Goal: Transaction & Acquisition: Purchase product/service

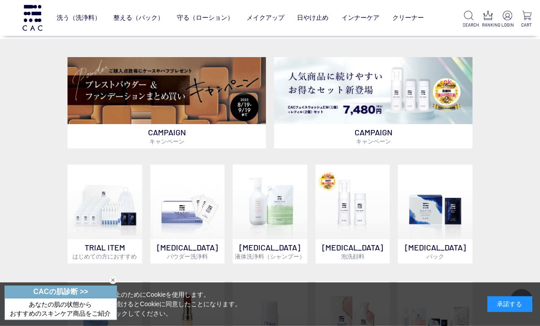
scroll to position [196, 0]
click at [274, 230] on img at bounding box center [270, 202] width 75 height 75
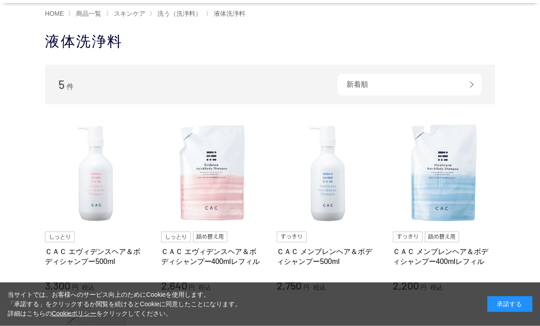
scroll to position [65, 0]
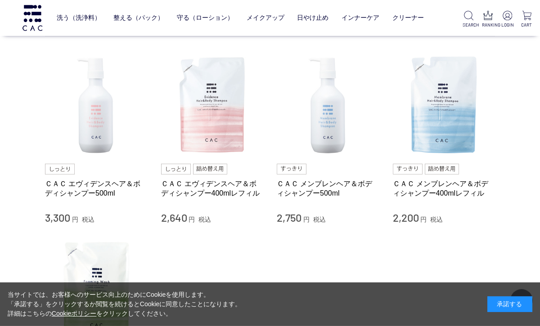
click at [227, 121] on img at bounding box center [212, 105] width 103 height 103
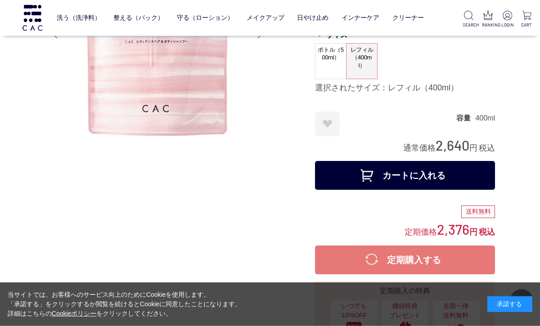
scroll to position [113, 0]
click at [430, 175] on button "カートに入れる" at bounding box center [405, 175] width 180 height 29
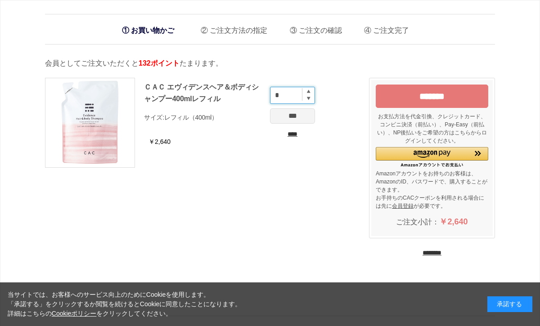
click at [312, 91] on input "*" at bounding box center [292, 95] width 45 height 17
click at [312, 102] on input "*" at bounding box center [292, 95] width 45 height 17
click at [312, 103] on input "*" at bounding box center [292, 95] width 45 height 17
click at [311, 92] on input "*" at bounding box center [292, 95] width 45 height 17
click at [311, 89] on input "*" at bounding box center [292, 95] width 45 height 17
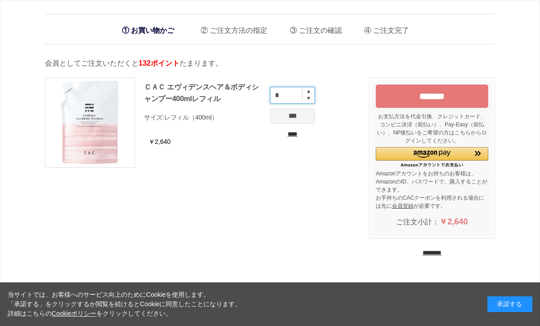
click at [312, 91] on input "*" at bounding box center [292, 95] width 45 height 17
click at [310, 92] on img at bounding box center [309, 92] width 4 height 4
click at [312, 90] on input "*" at bounding box center [292, 95] width 45 height 17
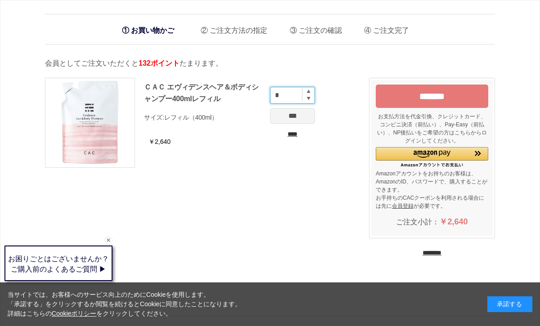
click at [311, 92] on input "*" at bounding box center [292, 95] width 45 height 17
click at [312, 91] on input "*" at bounding box center [292, 95] width 45 height 17
click at [309, 90] on img at bounding box center [309, 92] width 4 height 4
type input "*"
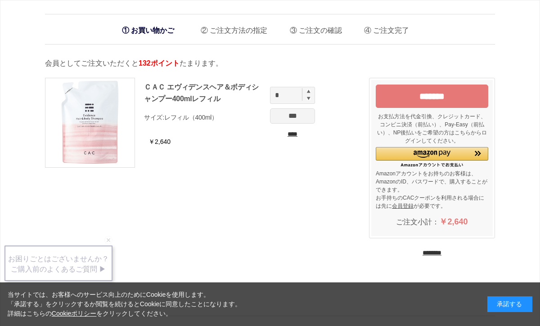
click at [441, 252] on input "********" at bounding box center [432, 253] width 19 height 9
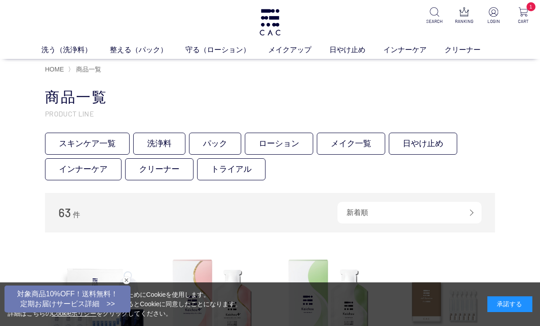
click at [61, 51] on link "洗う（洗浄料）" at bounding box center [75, 50] width 68 height 11
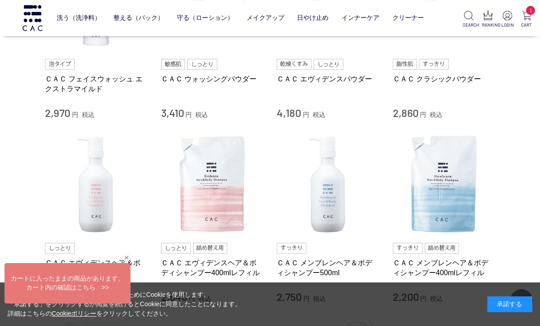
scroll to position [287, 0]
click at [87, 196] on img at bounding box center [96, 185] width 103 height 103
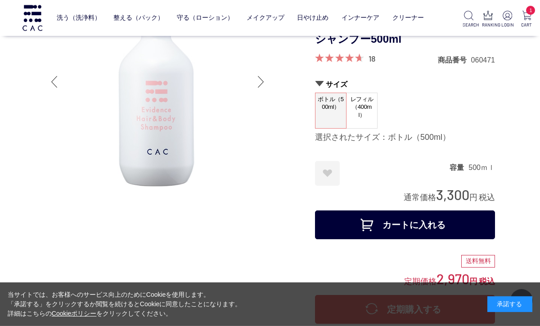
scroll to position [64, 0]
click at [438, 226] on button "カートに入れる" at bounding box center [405, 224] width 180 height 29
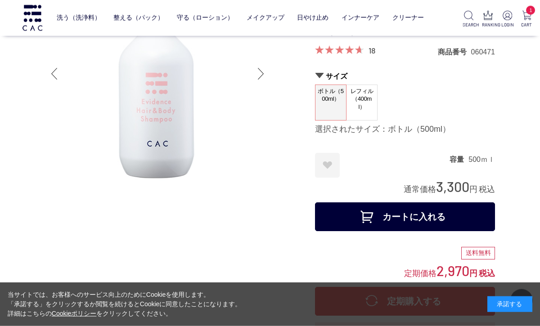
scroll to position [0, 0]
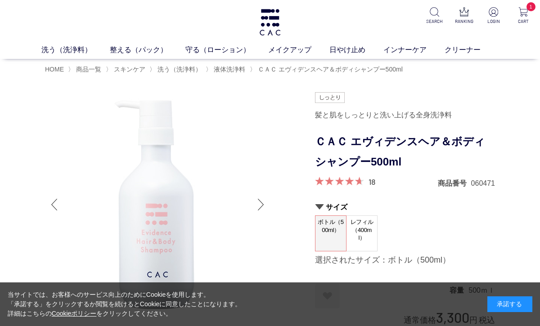
click at [68, 53] on link "洗う（洗浄料）" at bounding box center [75, 50] width 68 height 11
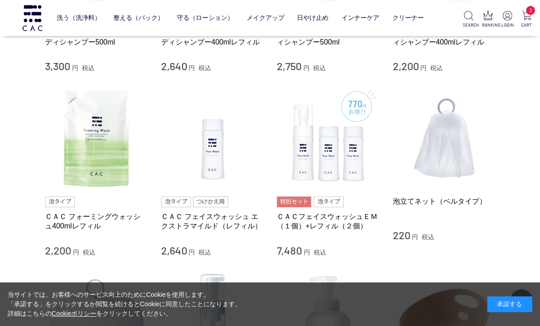
scroll to position [517, 0]
click at [199, 161] on img at bounding box center [212, 138] width 103 height 103
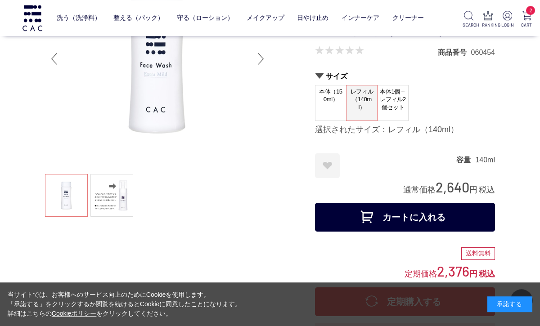
scroll to position [86, 0]
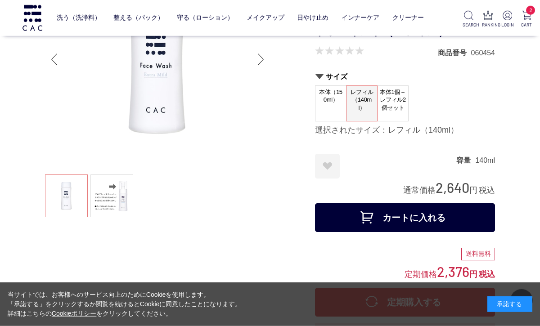
click at [437, 217] on button "カートに入れる" at bounding box center [405, 217] width 180 height 29
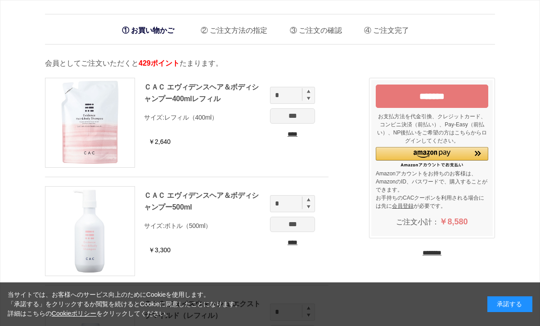
click at [310, 92] on img at bounding box center [309, 92] width 4 height 4
click at [310, 91] on input "*" at bounding box center [292, 95] width 45 height 17
click at [308, 91] on img at bounding box center [309, 92] width 4 height 4
type input "*"
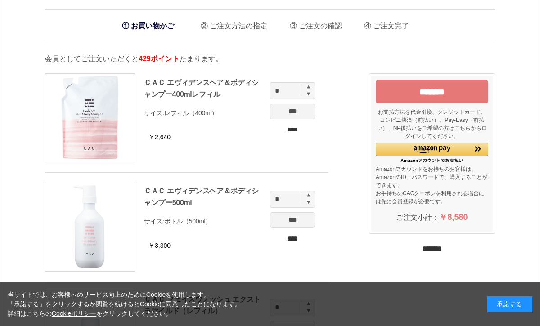
scroll to position [37, 0]
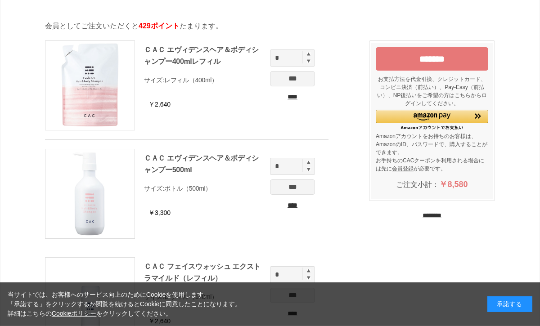
click at [292, 100] on input "****" at bounding box center [292, 96] width 45 height 9
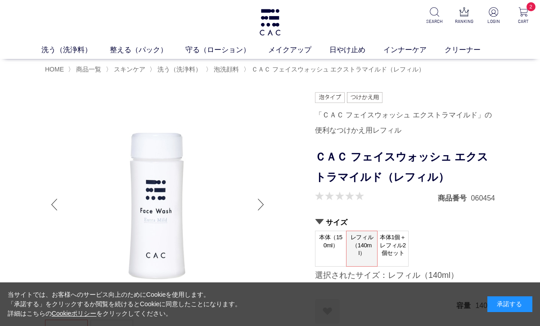
click at [63, 51] on link "洗う（洗浄料）" at bounding box center [75, 50] width 68 height 11
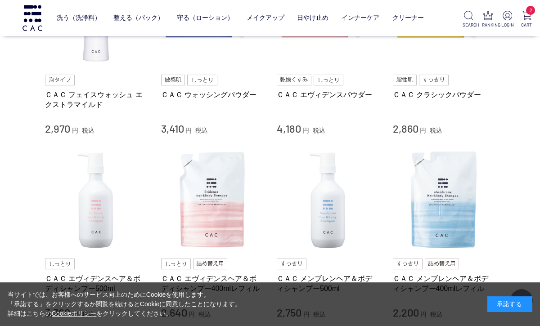
scroll to position [271, 0]
click at [225, 205] on img at bounding box center [212, 200] width 103 height 103
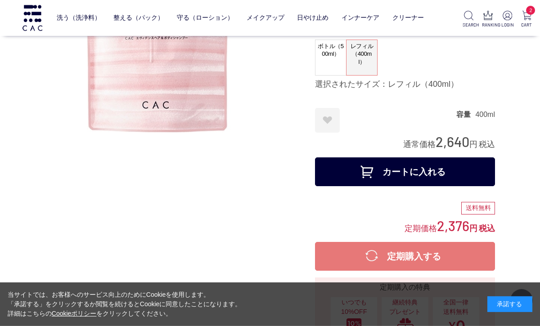
scroll to position [117, 0]
click at [424, 172] on button "カートに入れる" at bounding box center [405, 172] width 180 height 29
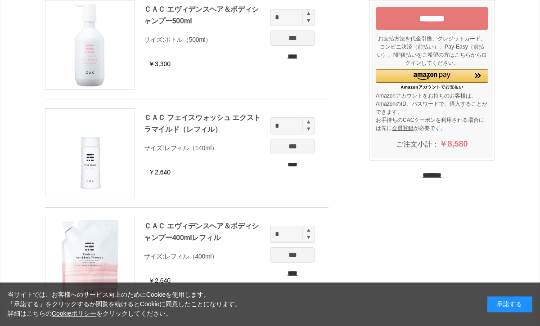
scroll to position [78, 0]
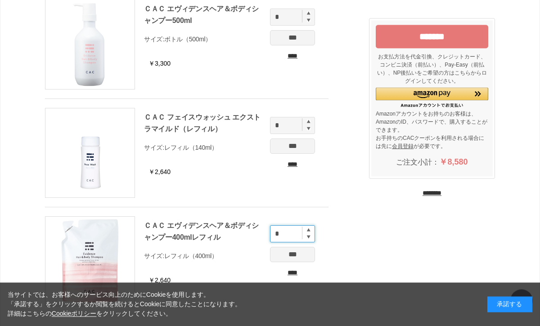
click at [311, 229] on input "*" at bounding box center [292, 233] width 45 height 17
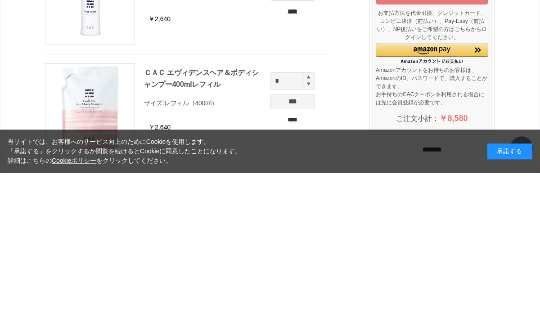
click at [310, 228] on img at bounding box center [309, 230] width 4 height 4
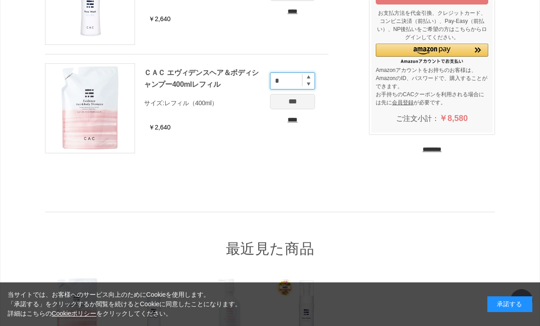
click at [311, 77] on input "*" at bounding box center [292, 80] width 45 height 17
click at [312, 76] on input "*" at bounding box center [292, 80] width 45 height 17
click at [313, 78] on input "*" at bounding box center [292, 80] width 45 height 17
click at [309, 75] on input "*" at bounding box center [292, 80] width 45 height 17
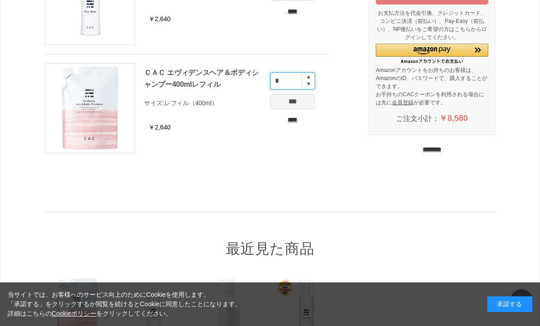
click at [314, 73] on input "*" at bounding box center [292, 80] width 45 height 17
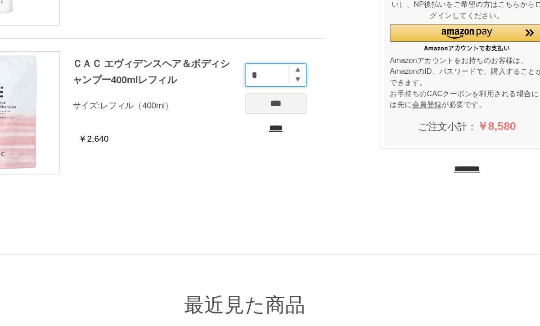
click at [270, 72] on input "*" at bounding box center [292, 80] width 45 height 17
click at [307, 75] on img at bounding box center [309, 77] width 4 height 4
type input "*"
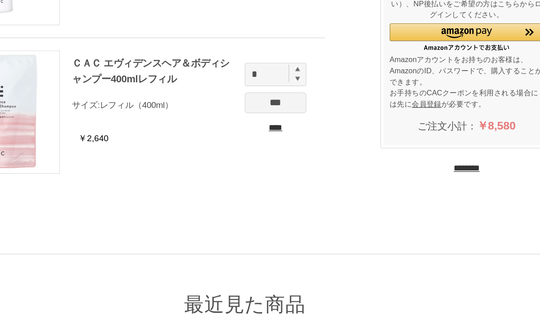
click at [270, 94] on input "***" at bounding box center [292, 101] width 45 height 15
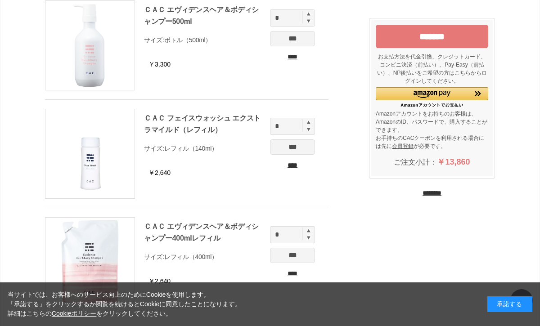
scroll to position [77, 0]
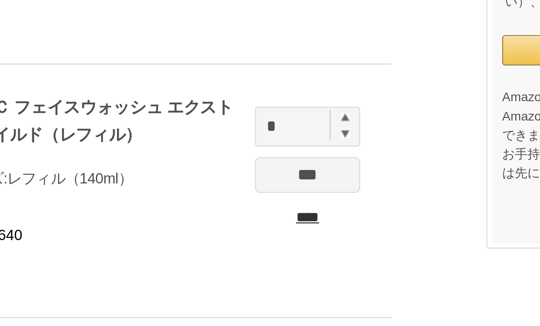
click at [307, 121] on img at bounding box center [309, 123] width 4 height 4
type input "*"
click at [270, 139] on input "***" at bounding box center [292, 146] width 45 height 15
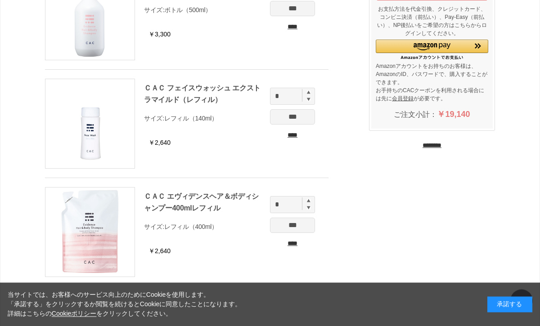
scroll to position [114, 0]
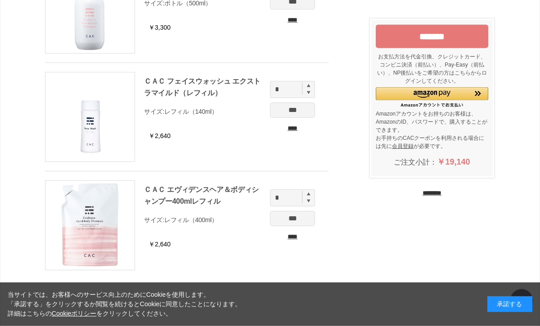
click at [441, 194] on input "********" at bounding box center [432, 193] width 19 height 9
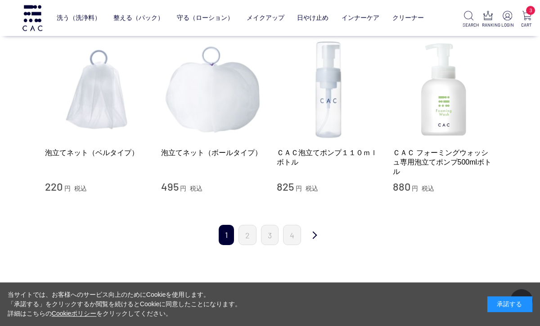
scroll to position [979, 0]
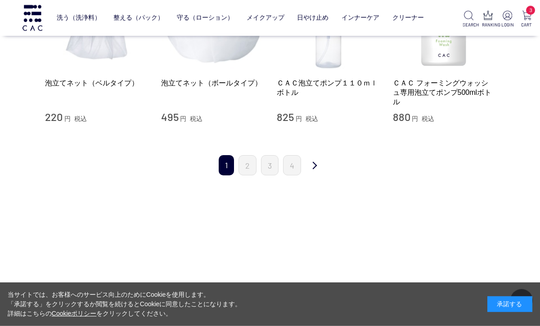
click at [248, 162] on link "2" at bounding box center [247, 165] width 18 height 20
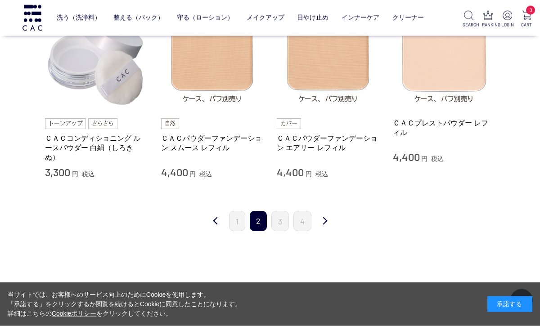
scroll to position [934, 0]
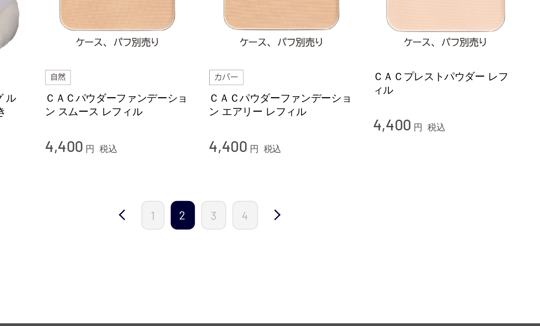
click at [271, 196] on link "3" at bounding box center [280, 206] width 18 height 20
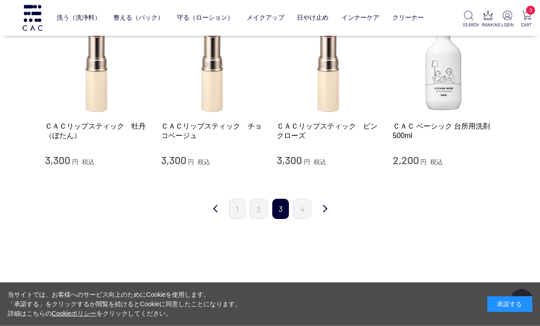
scroll to position [891, 0]
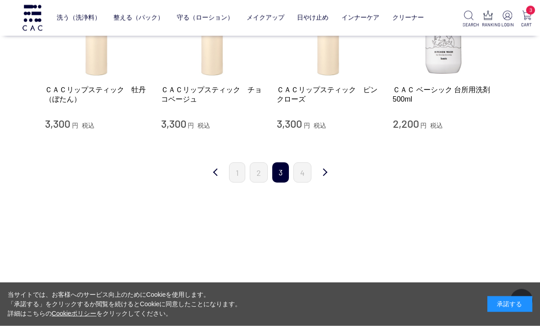
click at [305, 166] on link "4" at bounding box center [302, 172] width 18 height 20
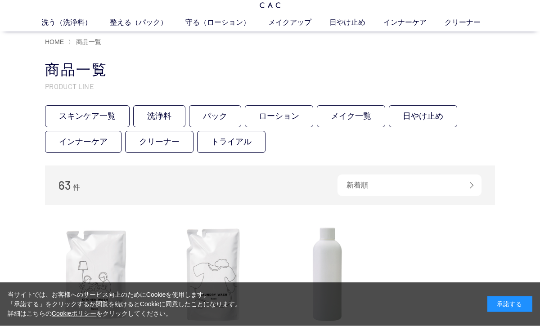
scroll to position [20, 0]
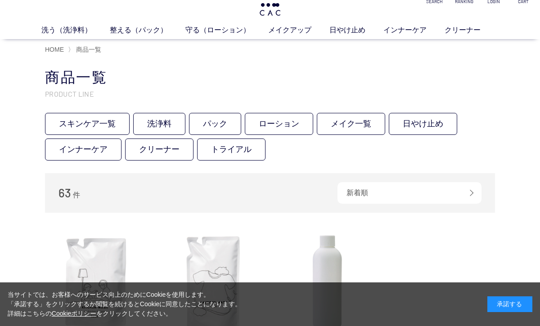
click at [482, 190] on div "63 件 新着順 商品コード 商品名 発売日 価格(安い順) 価格(高い順) 発売日＋商品名" at bounding box center [270, 193] width 450 height 40
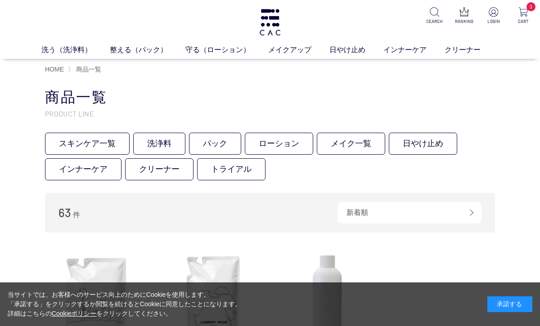
click at [528, 13] on img at bounding box center [522, 11] width 9 height 9
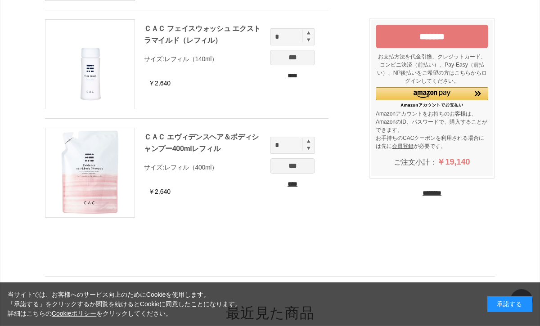
scroll to position [167, 0]
